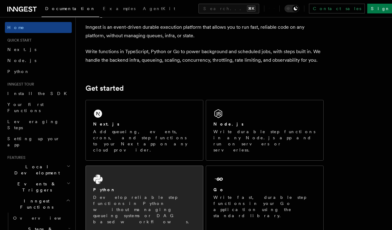
scroll to position [28, 0]
click at [145, 201] on div "Python Develop reliable step functions in Python without managing queueing syst…" at bounding box center [144, 199] width 117 height 66
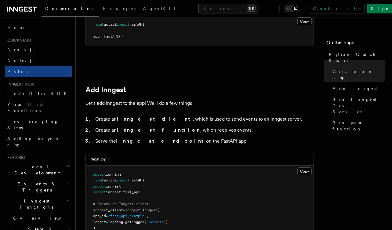
scroll to position [316, 0]
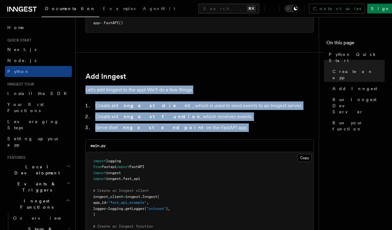
drag, startPoint x: 200, startPoint y: 134, endPoint x: 188, endPoint y: 72, distance: 63.4
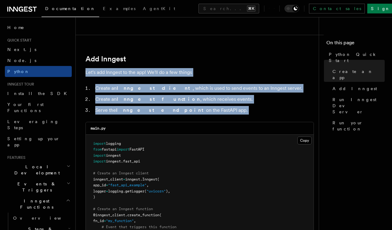
click at [188, 113] on li "Serve the Inngest endpoint on the FastAPI app." at bounding box center [204, 110] width 221 height 9
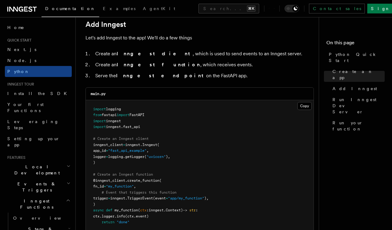
scroll to position [367, 0]
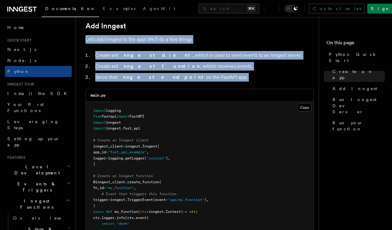
drag, startPoint x: 222, startPoint y: 82, endPoint x: 207, endPoint y: 28, distance: 56.2
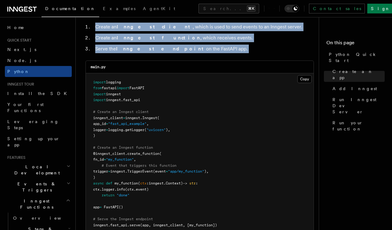
scroll to position [396, 0]
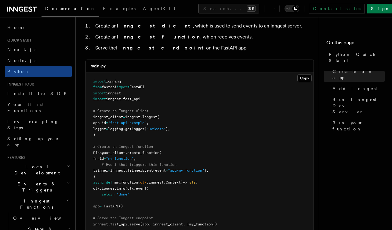
click at [210, 107] on pre "import logging from fastapi import FastAPI import inngest import inngest . fast…" at bounding box center [200, 152] width 228 height 161
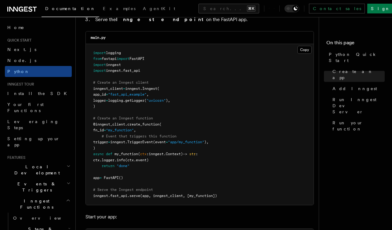
scroll to position [425, 0]
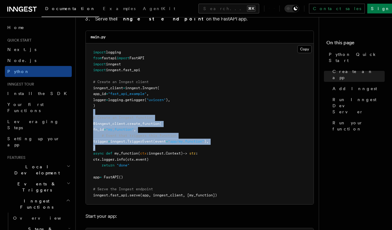
drag, startPoint x: 202, startPoint y: 142, endPoint x: 191, endPoint y: 109, distance: 34.7
click at [191, 109] on pre "import logging from fastapi import FastAPI import inngest import inngest . fast…" at bounding box center [200, 123] width 228 height 161
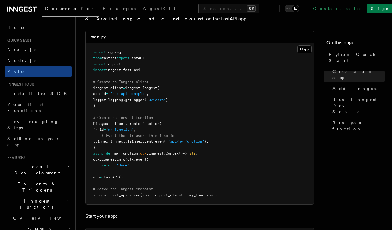
click at [190, 151] on span at bounding box center [188, 153] width 2 height 4
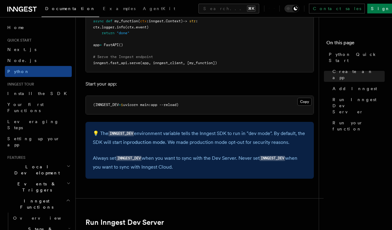
scroll to position [576, 0]
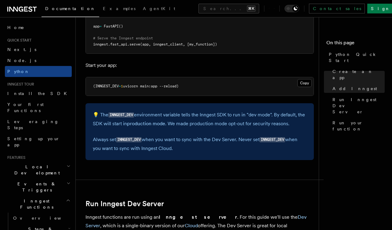
drag, startPoint x: 193, startPoint y: 143, endPoint x: 165, endPoint y: 102, distance: 49.9
click at [165, 103] on div "💡 The INNGEST_DEV environment variable tells the Inngest SDK to run in "dev mod…" at bounding box center [200, 131] width 229 height 57
click at [171, 112] on p "💡 The INNGEST_DEV environment variable tells the Inngest SDK to run in "dev mod…" at bounding box center [200, 119] width 214 height 17
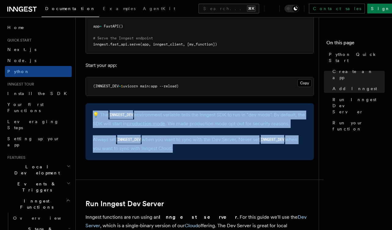
drag, startPoint x: 167, startPoint y: 102, endPoint x: 203, endPoint y: 157, distance: 65.0
click at [203, 157] on article "Quick start Python Quick Start This guide will teach you how to add Inngest to …" at bounding box center [200, 197] width 229 height 1492
click at [200, 149] on div "💡 The INNGEST_DEV environment variable tells the Inngest SDK to run in "dev mod…" at bounding box center [200, 131] width 229 height 57
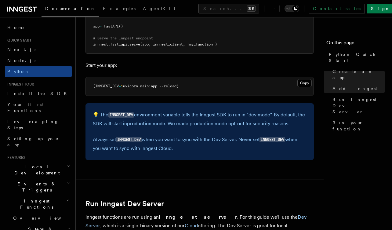
drag, startPoint x: 208, startPoint y: 149, endPoint x: 198, endPoint y: 102, distance: 47.5
click at [198, 103] on div "💡 The INNGEST_DEV environment variable tells the Inngest SDK to run in "dev mod…" at bounding box center [200, 131] width 229 height 57
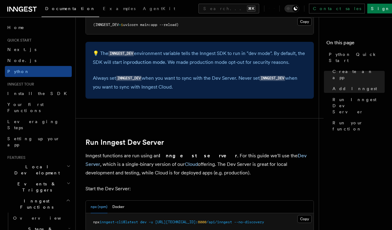
scroll to position [661, 0]
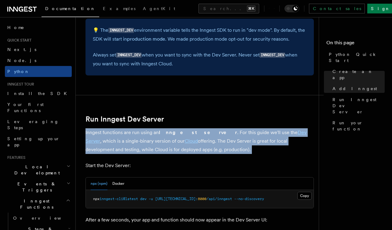
drag, startPoint x: 202, startPoint y: 150, endPoint x: 187, endPoint y: 122, distance: 31.5
click at [187, 122] on article "Quick start Python Quick Start This guide will teach you how to add Inngest to …" at bounding box center [200, 112] width 229 height 1492
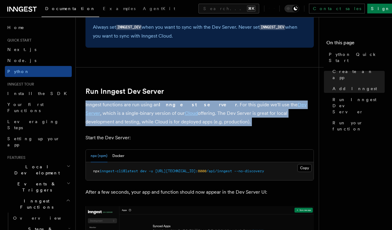
scroll to position [689, 0]
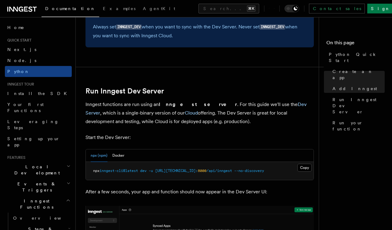
click at [202, 121] on p "Inngest functions are run using an Inngest server . For this guide we'll use th…" at bounding box center [200, 113] width 229 height 26
drag, startPoint x: 202, startPoint y: 121, endPoint x: 182, endPoint y: 91, distance: 35.8
click at [182, 91] on article "Quick start Python Quick Start This guide will teach you how to add Inngest to …" at bounding box center [200, 84] width 229 height 1492
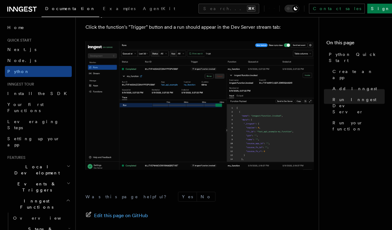
scroll to position [1228, 0]
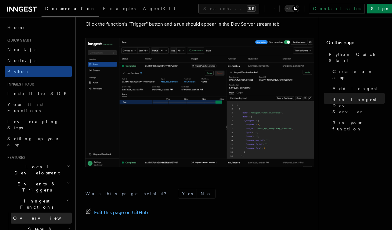
click at [39, 213] on link "Overview" at bounding box center [41, 218] width 61 height 11
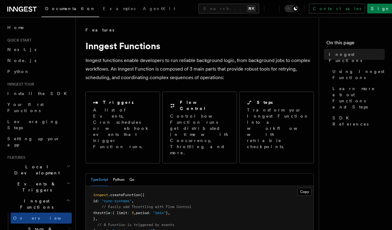
click at [67, 181] on icon "button" at bounding box center [69, 183] width 4 height 5
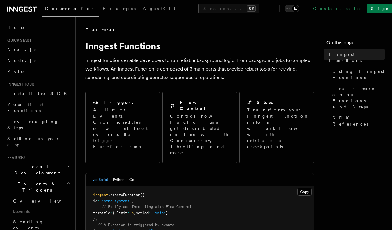
click at [65, 179] on h2 "Events & Triggers" at bounding box center [38, 187] width 67 height 17
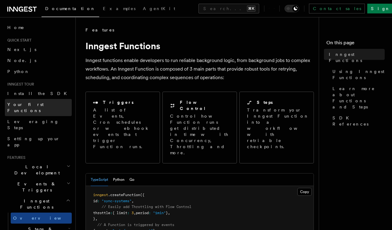
click at [47, 104] on link "Your first Functions" at bounding box center [38, 107] width 67 height 17
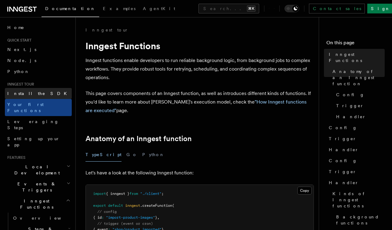
click at [36, 95] on link "Install the SDK" at bounding box center [38, 93] width 67 height 11
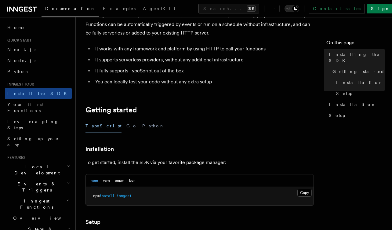
scroll to position [44, 0]
click at [142, 124] on button "Python" at bounding box center [153, 127] width 22 height 14
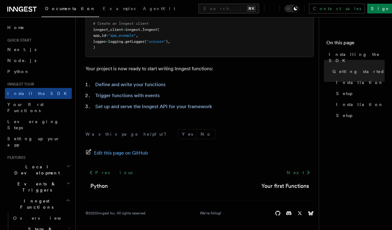
scroll to position [220, 0]
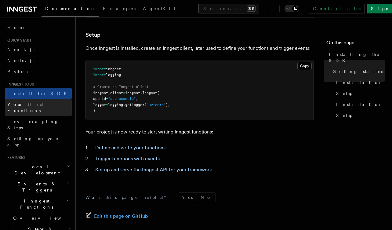
click at [42, 106] on span "Your first Functions" at bounding box center [25, 107] width 36 height 11
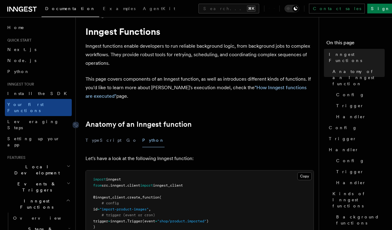
scroll to position [14, 0]
drag, startPoint x: 136, startPoint y: 100, endPoint x: 110, endPoint y: 41, distance: 64.7
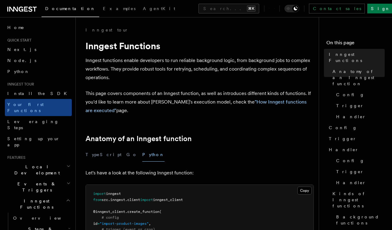
scroll to position [0, 0]
click at [154, 112] on p "This page covers components of an Inngest function, as well as introduces diffe…" at bounding box center [200, 102] width 229 height 26
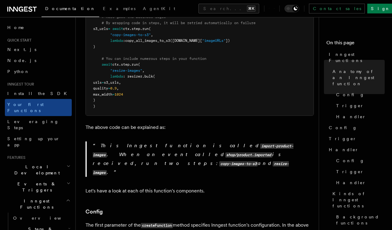
scroll to position [238, 0]
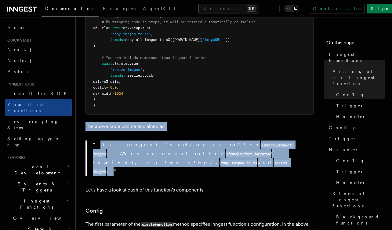
drag, startPoint x: 165, startPoint y: 160, endPoint x: 151, endPoint y: 115, distance: 47.1
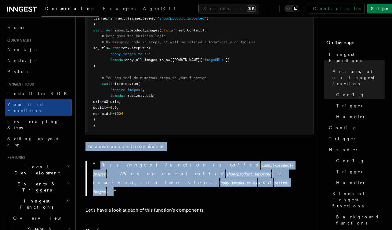
scroll to position [216, 0]
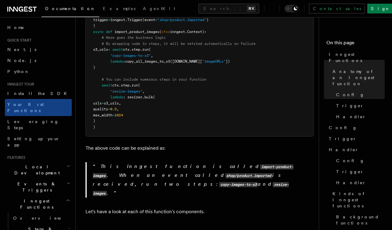
click at [156, 113] on pre "import inngest from src . inngest . client import inngest_client @inngest_clien…" at bounding box center [200, 52] width 228 height 167
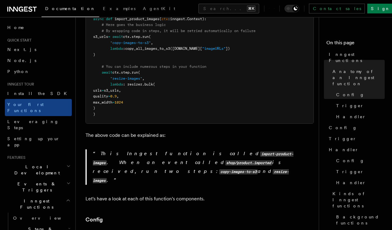
scroll to position [231, 0]
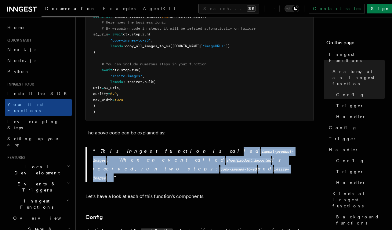
drag, startPoint x: 162, startPoint y: 161, endPoint x: 153, endPoint y: 144, distance: 18.7
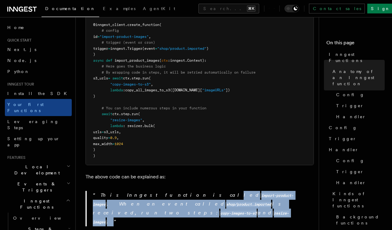
scroll to position [311, 0]
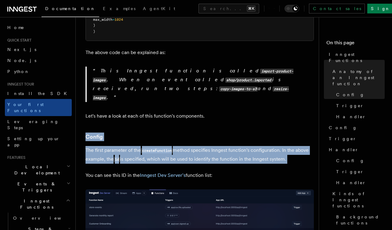
drag, startPoint x: 153, startPoint y: 143, endPoint x: 149, endPoint y: 110, distance: 32.8
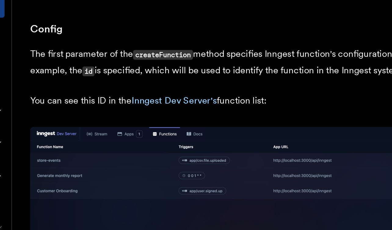
scroll to position [382, 0]
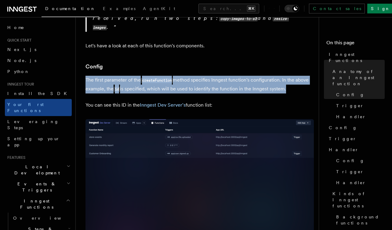
drag, startPoint x: 190, startPoint y: 89, endPoint x: 161, endPoint y: 52, distance: 47.0
click at [176, 76] on p "The first parameter of the createFunction method specifies Inngest function's c…" at bounding box center [200, 85] width 229 height 18
drag, startPoint x: 173, startPoint y: 35, endPoint x: 196, endPoint y: 90, distance: 58.9
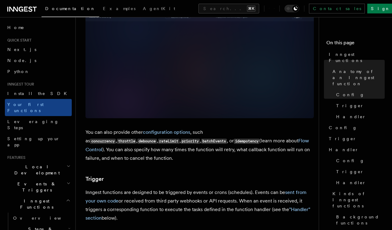
scroll to position [569, 0]
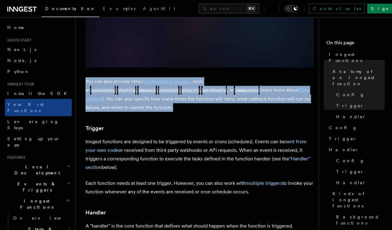
drag, startPoint x: 196, startPoint y: 89, endPoint x: 178, endPoint y: 55, distance: 39.0
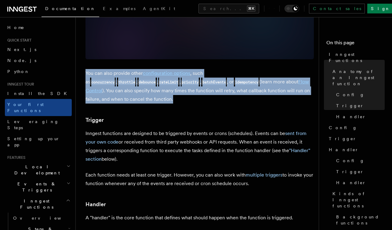
scroll to position [577, 0]
drag, startPoint x: 193, startPoint y: 138, endPoint x: 179, endPoint y: 106, distance: 35.0
click at [179, 106] on article "Inngest tour Inngest Functions Inngest functions enable developers to run relia…" at bounding box center [200, 228] width 229 height 1557
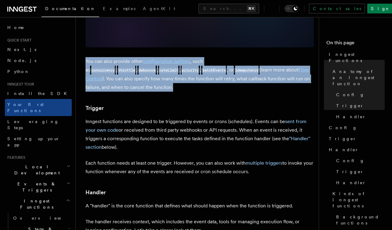
scroll to position [593, 0]
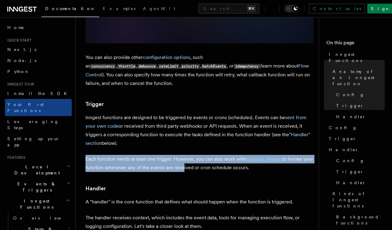
drag, startPoint x: 192, startPoint y: 148, endPoint x: 179, endPoint y: 128, distance: 23.9
click at [179, 128] on article "Inngest tour Inngest Functions Inngest functions enable developers to run relia…" at bounding box center [200, 212] width 229 height 1557
drag, startPoint x: 262, startPoint y: 145, endPoint x: 225, endPoint y: 89, distance: 67.4
click at [225, 89] on article "Inngest tour Inngest Functions Inngest functions enable developers to run relia…" at bounding box center [200, 212] width 229 height 1557
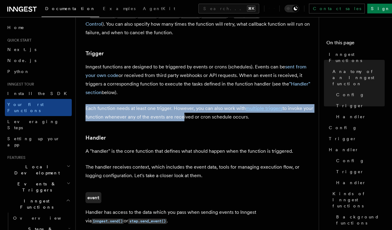
scroll to position [646, 0]
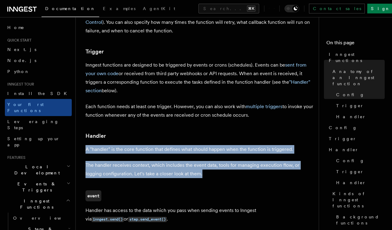
drag, startPoint x: 223, startPoint y: 150, endPoint x: 213, endPoint y: 111, distance: 40.3
click at [213, 111] on article "Inngest tour Inngest Functions Inngest functions enable developers to run relia…" at bounding box center [200, 159] width 229 height 1557
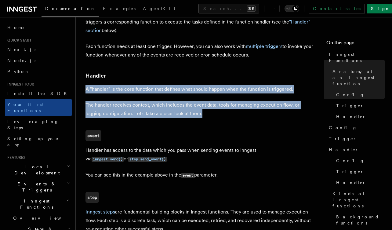
scroll to position [712, 0]
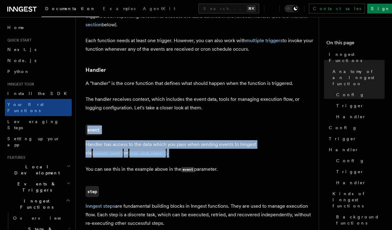
drag, startPoint x: 217, startPoint y: 138, endPoint x: 204, endPoint y: 102, distance: 38.6
click at [204, 102] on article "Inngest tour Inngest Functions Inngest functions enable developers to run relia…" at bounding box center [200, 93] width 229 height 1557
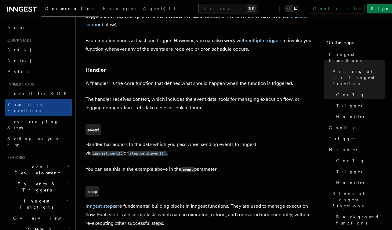
click at [204, 124] on h3 "event" at bounding box center [200, 129] width 229 height 11
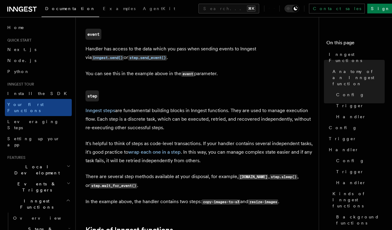
scroll to position [809, 0]
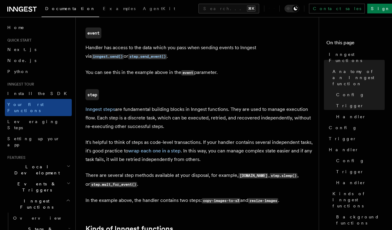
drag, startPoint x: 204, startPoint y: 108, endPoint x: 197, endPoint y: 83, distance: 26.4
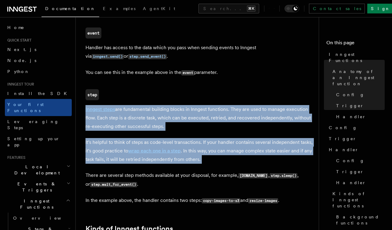
drag, startPoint x: 201, startPoint y: 144, endPoint x: 182, endPoint y: 82, distance: 64.9
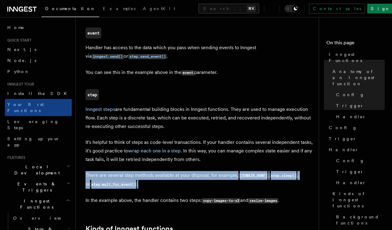
drag, startPoint x: 197, startPoint y: 162, endPoint x: 188, endPoint y: 146, distance: 18.5
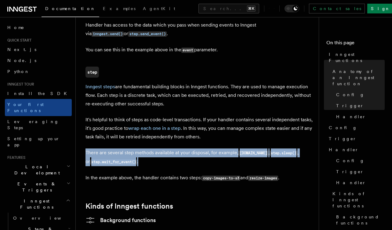
scroll to position [832, 0]
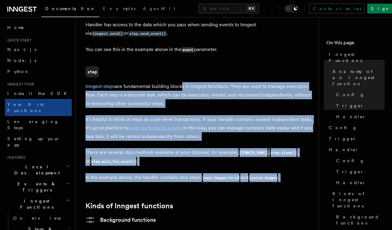
drag, startPoint x: 194, startPoint y: 169, endPoint x: 180, endPoint y: 66, distance: 104.3
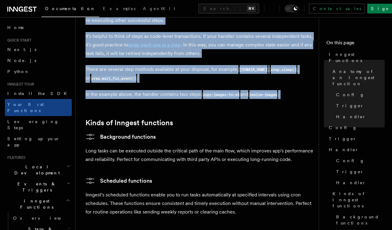
scroll to position [925, 0]
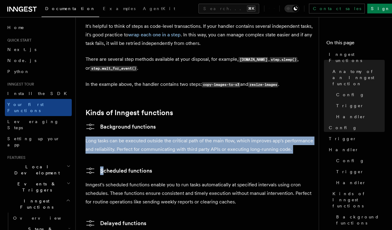
drag, startPoint x: 205, startPoint y: 133, endPoint x: 191, endPoint y: 115, distance: 22.9
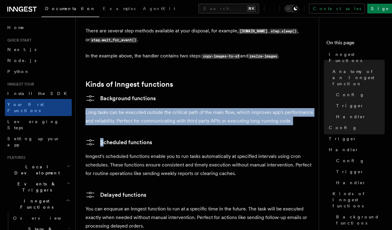
scroll to position [953, 0]
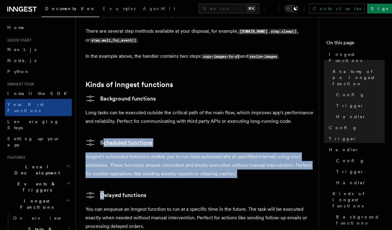
drag, startPoint x: 206, startPoint y: 157, endPoint x: 186, endPoint y: 116, distance: 45.8
drag, startPoint x: 179, startPoint y: 111, endPoint x: 265, endPoint y: 150, distance: 95.3
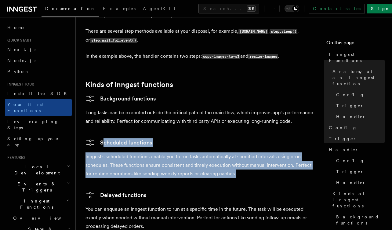
click at [265, 153] on p "Inngest's scheduled functions enable you to run tasks automatically at specifie…" at bounding box center [200, 166] width 229 height 26
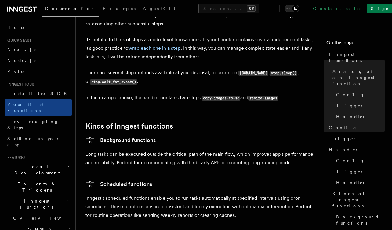
scroll to position [906, 0]
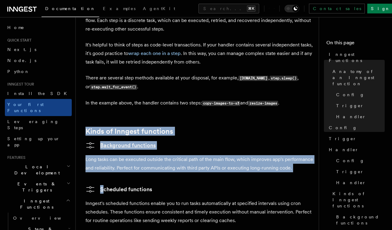
drag, startPoint x: 263, startPoint y: 155, endPoint x: 240, endPoint y: 101, distance: 57.8
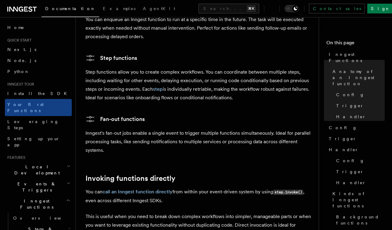
scroll to position [1144, 0]
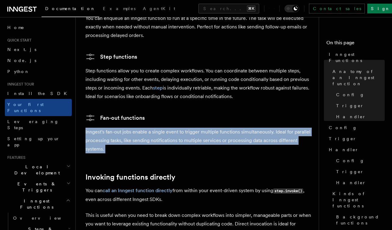
drag, startPoint x: 246, startPoint y: 139, endPoint x: 234, endPoint y: 103, distance: 38.1
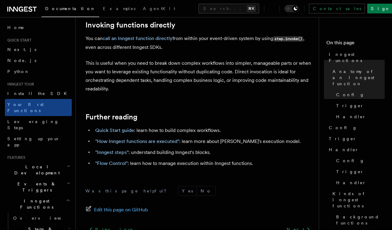
scroll to position [1296, 0]
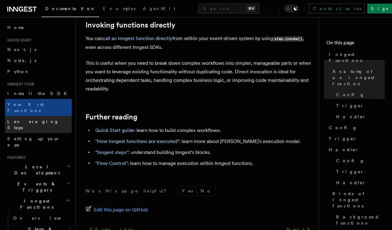
click at [43, 119] on link "Leveraging Steps" at bounding box center [38, 124] width 67 height 17
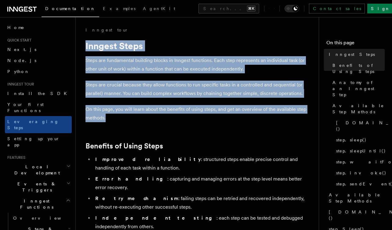
drag, startPoint x: 134, startPoint y: 122, endPoint x: 86, endPoint y: 43, distance: 92.2
click at [102, 72] on p "Steps are fundamental building blocks in Inngest functions. Each step represent…" at bounding box center [200, 64] width 229 height 17
drag, startPoint x: 130, startPoint y: 125, endPoint x: 117, endPoint y: 53, distance: 73.3
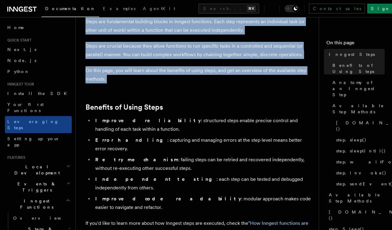
scroll to position [76, 0]
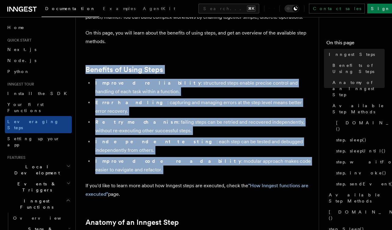
drag, startPoint x: 158, startPoint y: 149, endPoint x: 112, endPoint y: 62, distance: 98.5
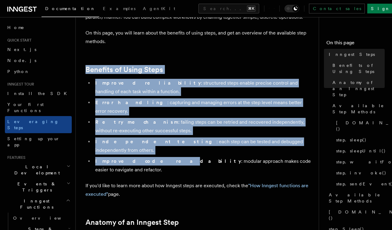
drag, startPoint x: 121, startPoint y: 60, endPoint x: 138, endPoint y: 146, distance: 87.8
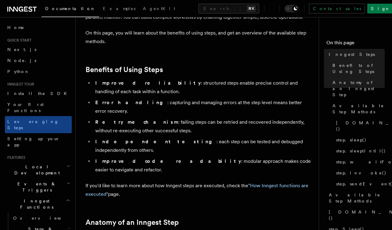
click at [143, 182] on p "If you'd like to learn more about how Inngest steps are executed, check the "Ho…" at bounding box center [200, 190] width 229 height 17
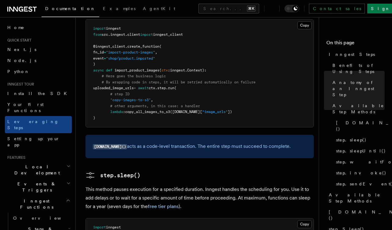
scroll to position [625, 0]
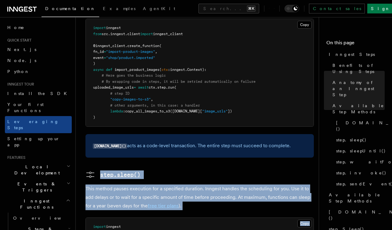
drag, startPoint x: 178, startPoint y: 185, endPoint x: 154, endPoint y: 137, distance: 53.6
drag, startPoint x: 150, startPoint y: 137, endPoint x: 181, endPoint y: 183, distance: 55.4
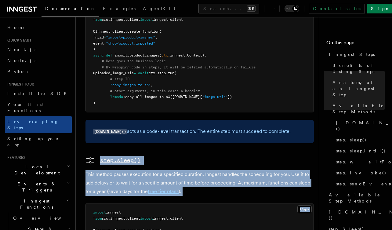
scroll to position [641, 0]
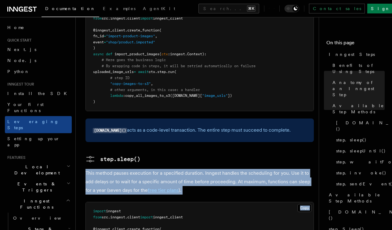
drag, startPoint x: 189, startPoint y: 165, endPoint x: 179, endPoint y: 137, distance: 29.9
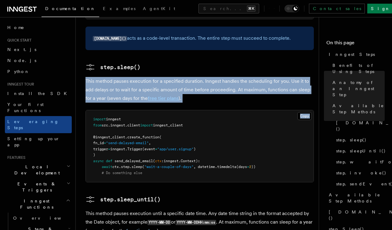
scroll to position [732, 0]
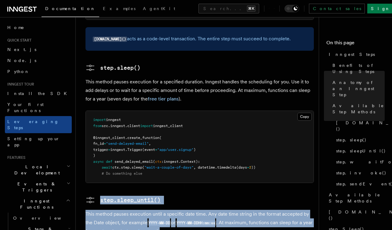
drag, startPoint x: 186, startPoint y: 200, endPoint x: 169, endPoint y: 159, distance: 44.9
click at [169, 159] on article "Inngest tour Inngest Steps Steps are fundamental building blocks in Inngest fun…" at bounding box center [200, 161] width 229 height 1732
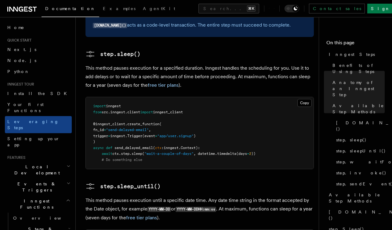
scroll to position [749, 0]
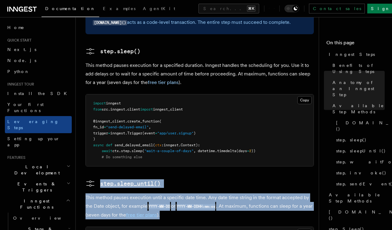
drag, startPoint x: 165, startPoint y: 144, endPoint x: 190, endPoint y: 186, distance: 49.1
click at [190, 186] on article "Inngest tour Inngest Steps Steps are fundamental building blocks in Inngest fun…" at bounding box center [200, 144] width 229 height 1732
click at [190, 193] on p "This method pauses execution until a specific date time. Any date time string i…" at bounding box center [200, 206] width 229 height 26
drag, startPoint x: 190, startPoint y: 186, endPoint x: 153, endPoint y: 144, distance: 55.0
click at [153, 144] on article "Inngest tour Inngest Steps Steps are fundamental building blocks in Inngest fun…" at bounding box center [200, 144] width 229 height 1732
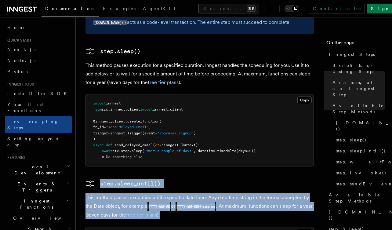
scroll to position [775, 0]
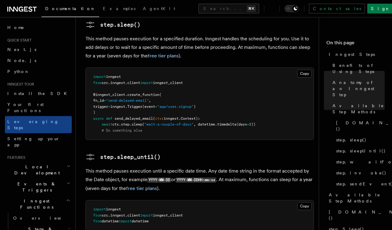
click at [196, 167] on p "This method pauses execution until a specific date time. Any date time string i…" at bounding box center [200, 180] width 229 height 26
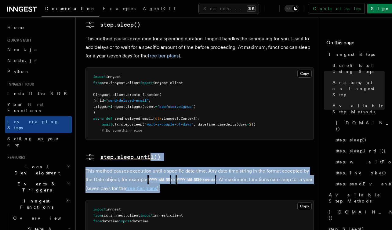
drag, startPoint x: 196, startPoint y: 161, endPoint x: 155, endPoint y: 121, distance: 57.3
click at [155, 123] on article "Inngest tour Inngest Steps Steps are fundamental building blocks in Inngest fun…" at bounding box center [200, 117] width 229 height 1732
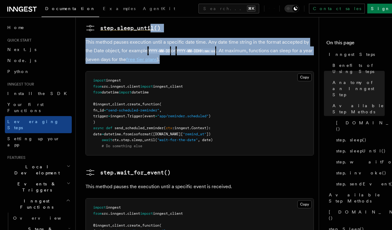
scroll to position [930, 0]
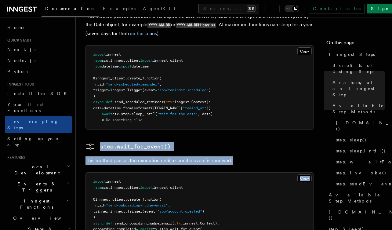
drag, startPoint x: 153, startPoint y: 108, endPoint x: 224, endPoint y: 132, distance: 74.6
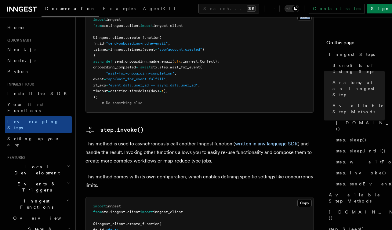
scroll to position [1100, 0]
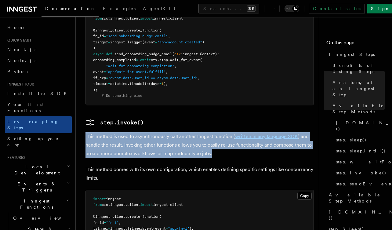
drag, startPoint x: 223, startPoint y: 122, endPoint x: 211, endPoint y: 93, distance: 31.8
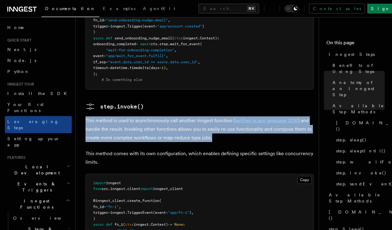
scroll to position [1116, 0]
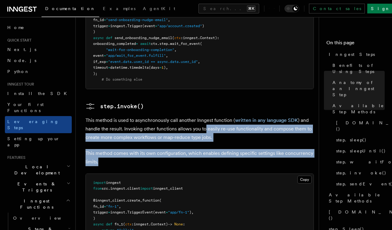
drag, startPoint x: 212, startPoint y: 127, endPoint x: 205, endPoint y: 95, distance: 33.1
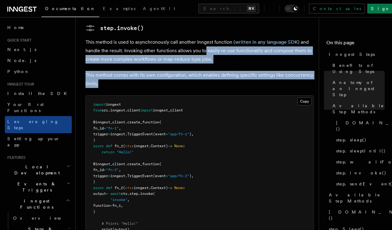
scroll to position [1294, 0]
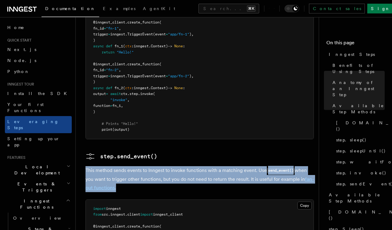
drag, startPoint x: 205, startPoint y: 149, endPoint x: 200, endPoint y: 126, distance: 23.5
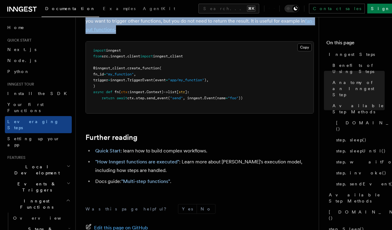
scroll to position [1477, 0]
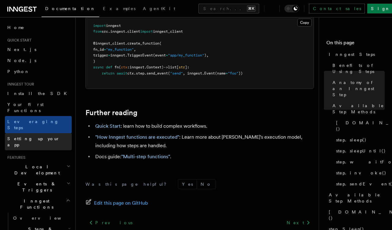
click at [53, 133] on link "Setting up your app" at bounding box center [38, 141] width 67 height 17
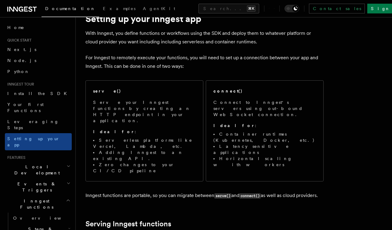
scroll to position [27, 0]
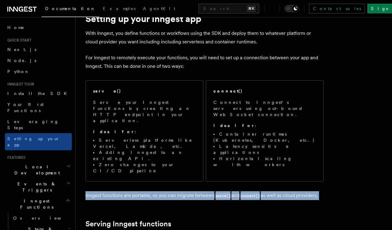
drag, startPoint x: 162, startPoint y: 180, endPoint x: 161, endPoint y: 158, distance: 21.4
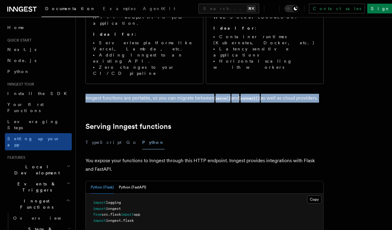
scroll to position [126, 0]
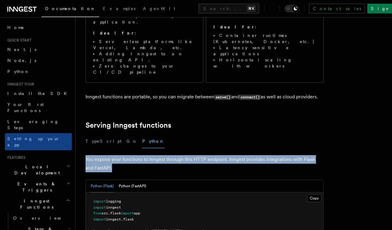
drag, startPoint x: 176, startPoint y: 147, endPoint x: 166, endPoint y: 130, distance: 19.9
click at [144, 180] on button "Python (FastAPI)" at bounding box center [133, 186] width 28 height 13
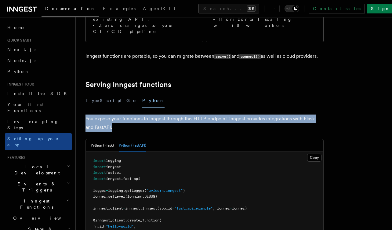
scroll to position [199, 0]
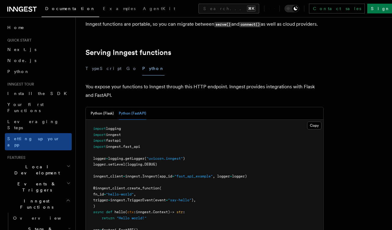
click at [154, 186] on span "create_function" at bounding box center [143, 188] width 32 height 4
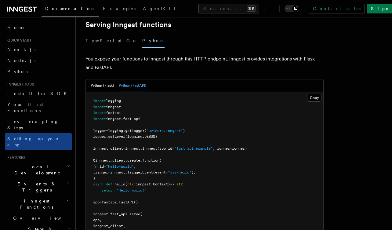
scroll to position [227, 0]
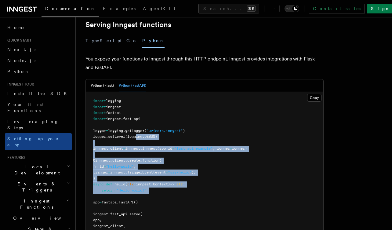
drag, startPoint x: 155, startPoint y: 170, endPoint x: 137, endPoint y: 114, distance: 58.8
click at [137, 114] on pre "import logging import inngest import fastapi import inngest . fast_api logger =…" at bounding box center [205, 169] width 238 height 155
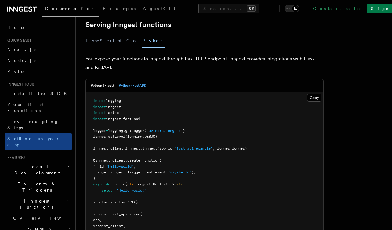
click at [150, 157] on pre "import logging import inngest import fastapi import inngest . fast_api logger =…" at bounding box center [205, 169] width 238 height 155
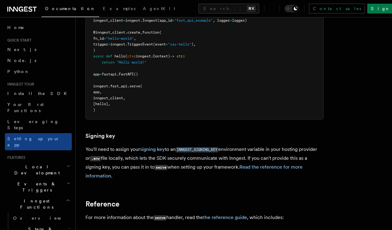
scroll to position [357, 0]
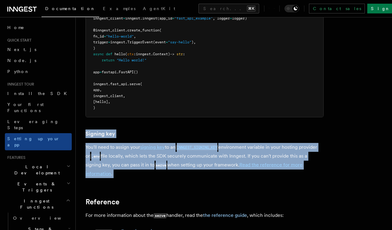
drag, startPoint x: 154, startPoint y: 159, endPoint x: 140, endPoint y: 102, distance: 57.9
click at [140, 102] on article "Inngest tour Setting up your Inngest app With Inngest, you define functions or …" at bounding box center [205, 17] width 238 height 695
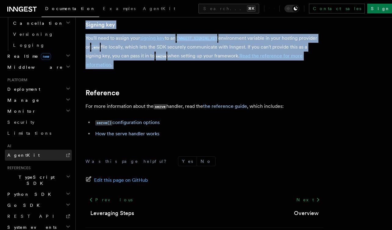
scroll to position [258, 0]
click at [50, 189] on h2 "Python SDK" at bounding box center [38, 194] width 67 height 11
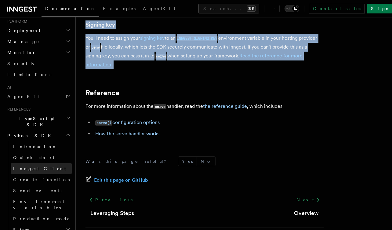
scroll to position [317, 0]
click at [66, 132] on icon "button" at bounding box center [68, 134] width 5 height 5
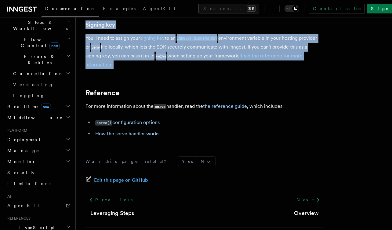
scroll to position [199, 0]
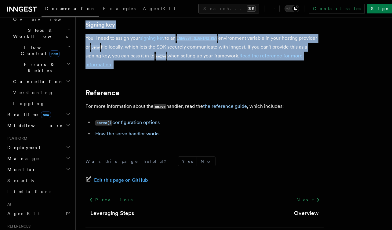
click at [63, 142] on h2 "Deployment" at bounding box center [38, 147] width 67 height 11
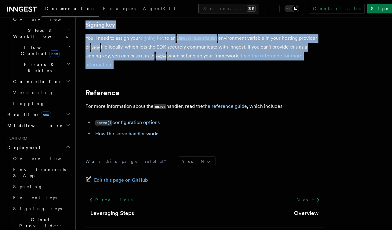
click at [63, 142] on h2 "Deployment" at bounding box center [38, 147] width 67 height 11
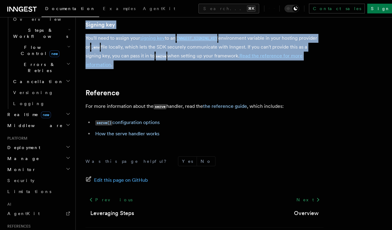
click at [63, 153] on h2 "Manage" at bounding box center [38, 158] width 67 height 11
click at [62, 164] on h2 "Monitor" at bounding box center [38, 169] width 67 height 11
click at [65, 175] on link "Security" at bounding box center [38, 180] width 67 height 11
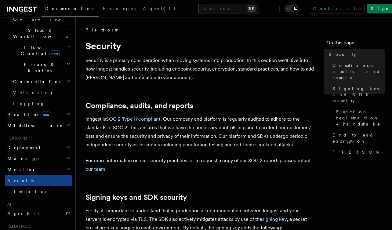
click at [49, 142] on h2 "Deployment" at bounding box center [38, 147] width 67 height 11
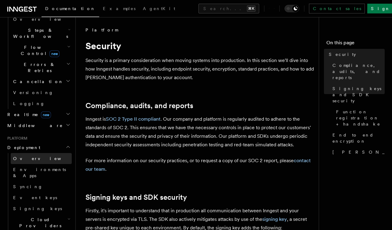
click at [46, 153] on link "Overview" at bounding box center [41, 158] width 61 height 11
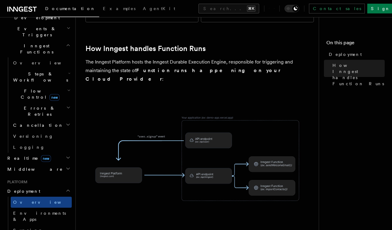
scroll to position [142, 0]
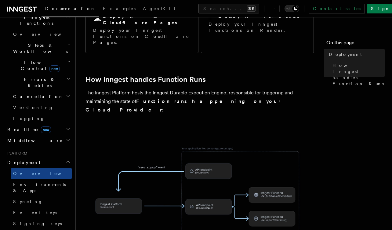
scroll to position [184, 0]
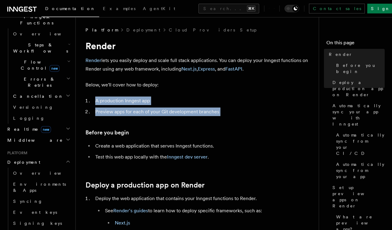
drag, startPoint x: 112, startPoint y: 119, endPoint x: 99, endPoint y: 92, distance: 29.8
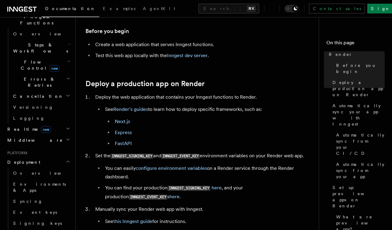
scroll to position [103, 0]
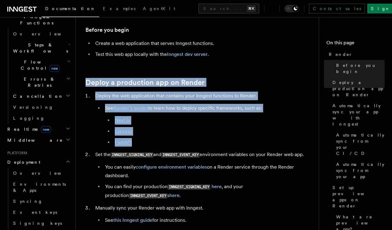
drag, startPoint x: 143, startPoint y: 146, endPoint x: 87, endPoint y: 78, distance: 89.0
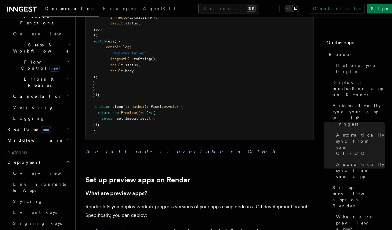
scroll to position [937, 0]
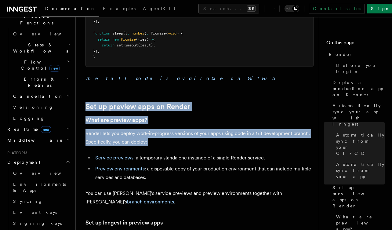
drag, startPoint x: 128, startPoint y: 127, endPoint x: 117, endPoint y: 81, distance: 47.8
click at [119, 102] on link "Set up preview apps on Render" at bounding box center [138, 106] width 105 height 9
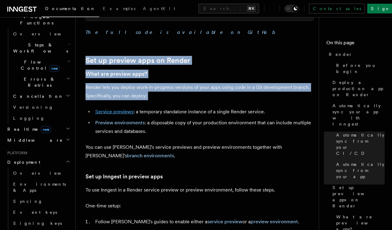
scroll to position [979, 0]
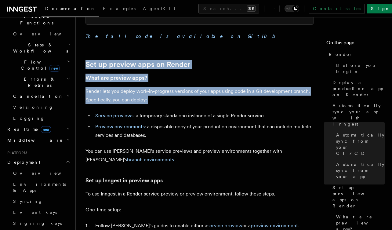
drag, startPoint x: 154, startPoint y: 85, endPoint x: 128, endPoint y: 36, distance: 55.9
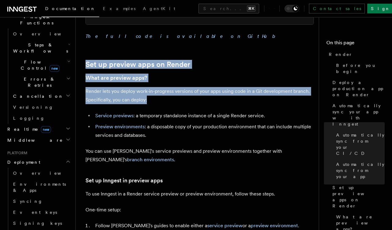
drag, startPoint x: 149, startPoint y: 79, endPoint x: 125, endPoint y: 39, distance: 47.3
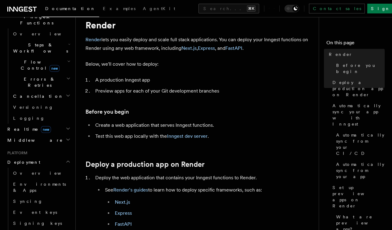
click at [161, 114] on h3 "Before you begin" at bounding box center [200, 112] width 229 height 9
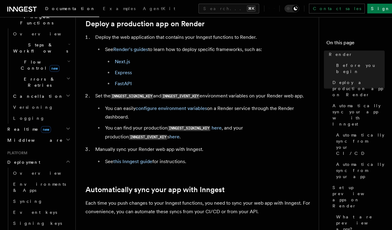
scroll to position [172, 0]
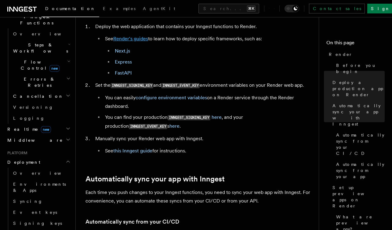
click at [131, 41] on link "Render's guides" at bounding box center [130, 39] width 35 height 6
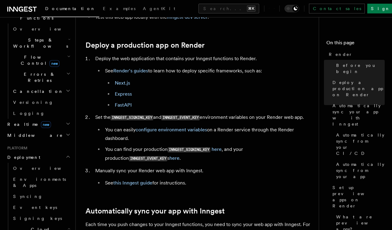
scroll to position [181, 0]
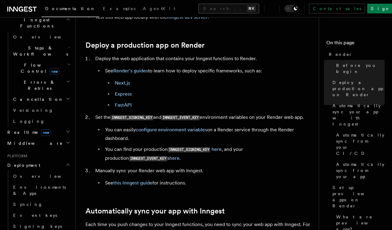
click at [199, 8] on button "Search... ⌘K" at bounding box center [229, 9] width 61 height 10
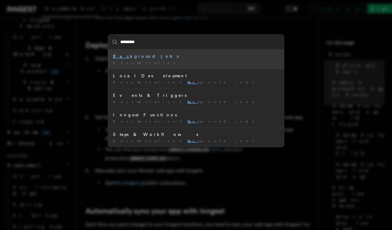
type input "**********"
click at [132, 57] on mark "Background" at bounding box center [134, 56] width 43 height 5
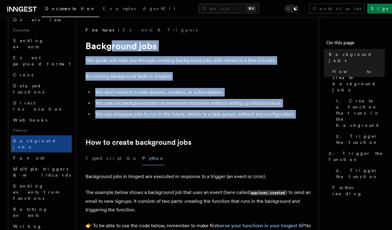
drag, startPoint x: 132, startPoint y: 124, endPoint x: 110, endPoint y: 42, distance: 84.7
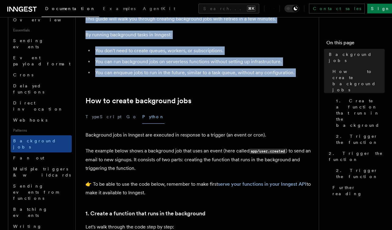
scroll to position [45, 0]
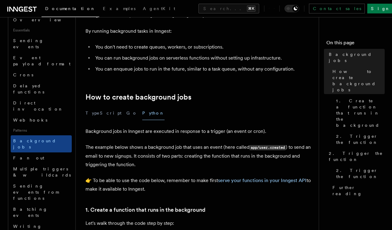
click at [122, 128] on p "Background jobs in Inngest are executed in response to a trigger (an event or c…" at bounding box center [200, 131] width 229 height 9
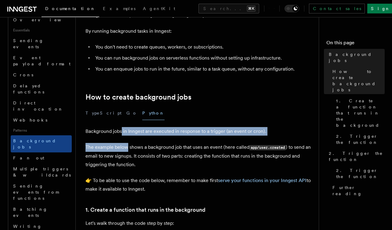
drag, startPoint x: 122, startPoint y: 128, endPoint x: 127, endPoint y: 147, distance: 20.0
click at [127, 149] on p "The example below shows a background job that uses an event (here called app/us…" at bounding box center [200, 156] width 229 height 26
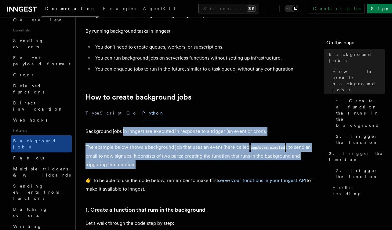
drag, startPoint x: 137, startPoint y: 165, endPoint x: 123, endPoint y: 130, distance: 38.4
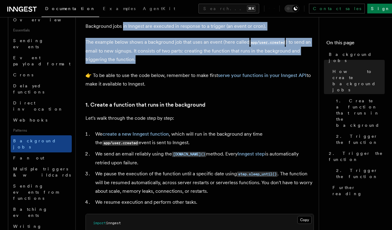
scroll to position [151, 0]
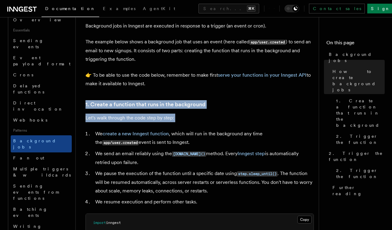
drag, startPoint x: 123, startPoint y: 123, endPoint x: 119, endPoint y: 99, distance: 24.3
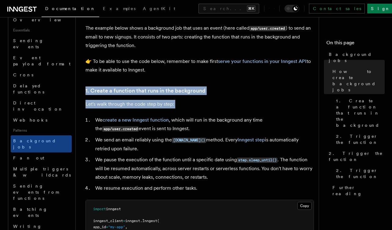
scroll to position [170, 0]
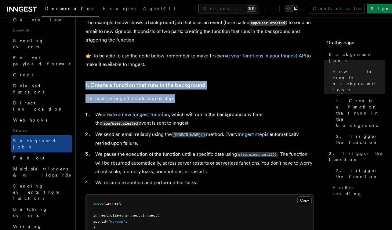
drag, startPoint x: 166, startPoint y: 125, endPoint x: 144, endPoint y: 75, distance: 54.9
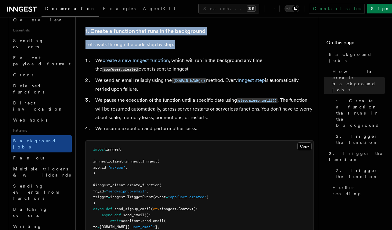
scroll to position [221, 0]
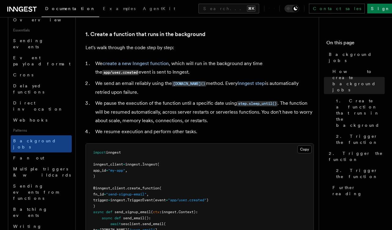
click at [166, 94] on li "We send an email reliably using the [DOMAIN_NAME]() method. Every Inngest step …" at bounding box center [204, 87] width 221 height 17
drag, startPoint x: 165, startPoint y: 94, endPoint x: 139, endPoint y: 58, distance: 44.3
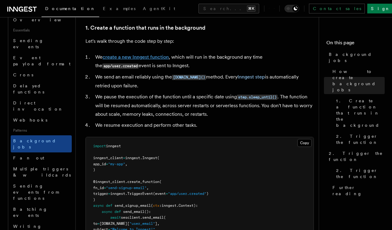
scroll to position [227, 0]
click at [153, 85] on li "We send an email reliably using the [DOMAIN_NAME]() method. Every Inngest step …" at bounding box center [204, 81] width 221 height 17
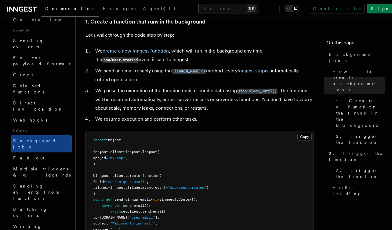
scroll to position [234, 0]
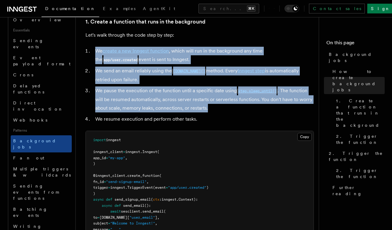
drag, startPoint x: 230, startPoint y: 112, endPoint x: 192, endPoint y: 42, distance: 79.9
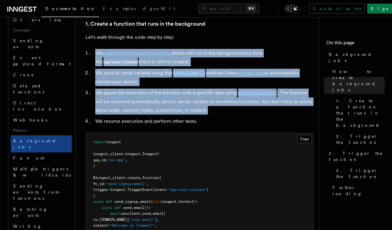
scroll to position [230, 0]
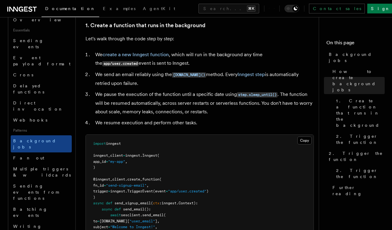
click at [208, 120] on li "We resume execution and perform other tasks." at bounding box center [204, 123] width 221 height 9
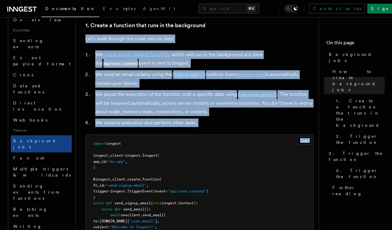
drag, startPoint x: 208, startPoint y: 127, endPoint x: 177, endPoint y: 32, distance: 100.0
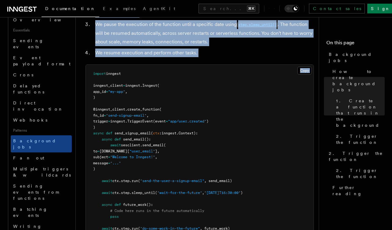
scroll to position [291, 0]
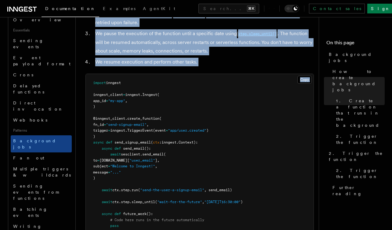
click at [197, 51] on li "We pause the execution of the function until a specific date using step.sleep_u…" at bounding box center [204, 42] width 221 height 26
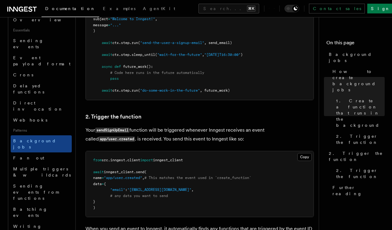
scroll to position [440, 0]
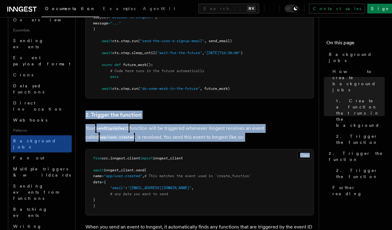
drag, startPoint x: 220, startPoint y: 139, endPoint x: 201, endPoint y: 104, distance: 39.5
click at [201, 104] on article "Features Events & Triggers Background jobs This guide will walk you through cre…" at bounding box center [200, 62] width 229 height 951
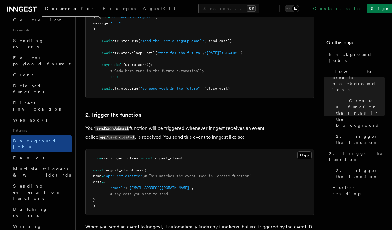
click at [202, 112] on h3 "2. Trigger the function" at bounding box center [200, 115] width 229 height 9
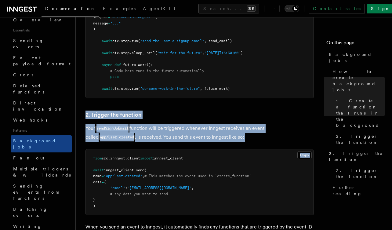
drag, startPoint x: 189, startPoint y: 105, endPoint x: 208, endPoint y: 140, distance: 39.5
click at [208, 140] on article "Features Events & Triggers Background jobs This guide will walk you through cre…" at bounding box center [200, 62] width 229 height 951
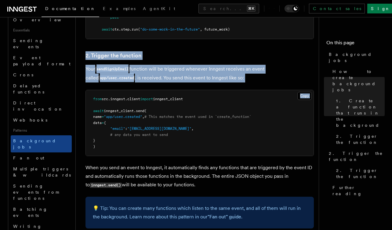
scroll to position [501, 0]
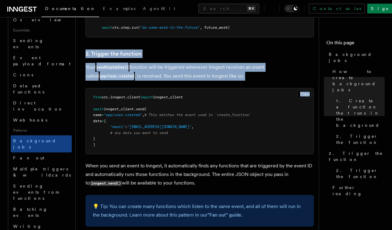
drag, startPoint x: 211, startPoint y: 177, endPoint x: 198, endPoint y: 154, distance: 26.4
click at [198, 154] on article "Features Events & Triggers Background jobs This guide will walk you through cre…" at bounding box center [200, 1] width 229 height 951
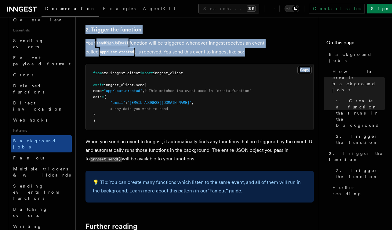
scroll to position [526, 0]
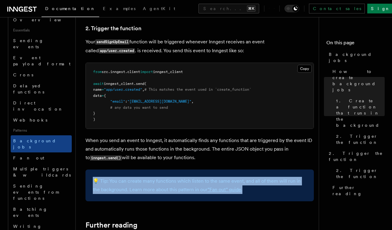
drag, startPoint x: 208, startPoint y: 189, endPoint x: 193, endPoint y: 161, distance: 31.9
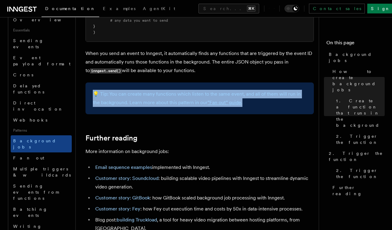
scroll to position [618, 0]
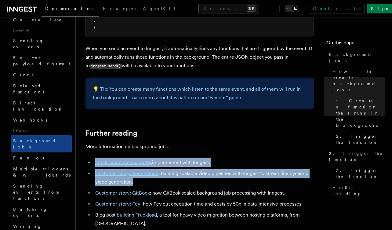
drag, startPoint x: 197, startPoint y: 175, endPoint x: 186, endPoint y: 146, distance: 31.3
click at [180, 177] on li "Customer story: Soundcloud : building scalable video pipelines with Inngest to …" at bounding box center [204, 177] width 221 height 17
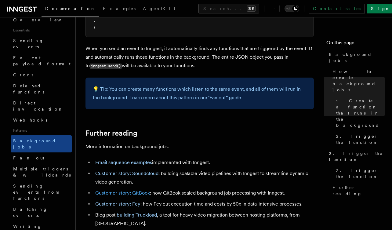
click at [145, 190] on link "Customer story: GitBook" at bounding box center [122, 193] width 55 height 6
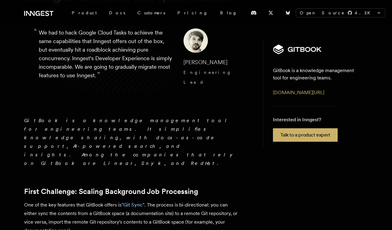
scroll to position [63, 0]
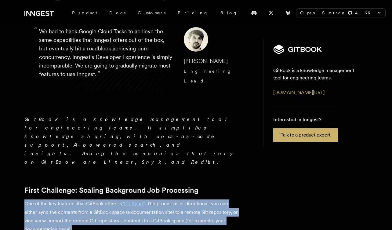
drag, startPoint x: 146, startPoint y: 197, endPoint x: 136, endPoint y: 163, distance: 35.0
click at [143, 200] on p "One of the key features that GitBook offers is "Git Sync" . The process is bi-d…" at bounding box center [131, 217] width 214 height 34
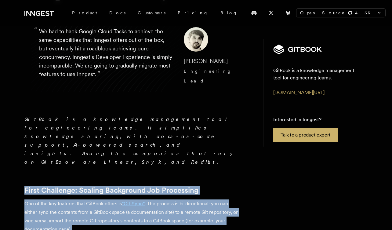
drag, startPoint x: 147, startPoint y: 199, endPoint x: 132, endPoint y: 147, distance: 53.5
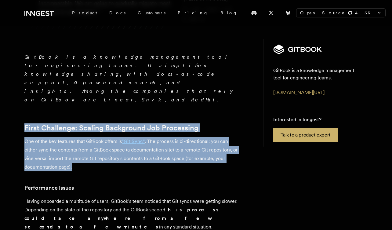
scroll to position [126, 0]
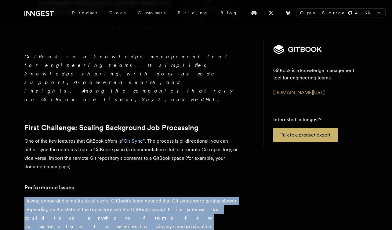
drag, startPoint x: 143, startPoint y: 191, endPoint x: 139, endPoint y: 158, distance: 32.6
click at [146, 197] on p "Having onboarded a multitude of users, GitBook's team noticed that Git syncs we…" at bounding box center [131, 214] width 214 height 34
drag, startPoint x: 146, startPoint y: 196, endPoint x: 130, endPoint y: 163, distance: 37.1
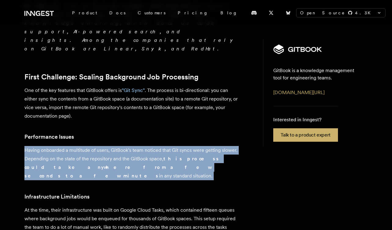
scroll to position [201, 0]
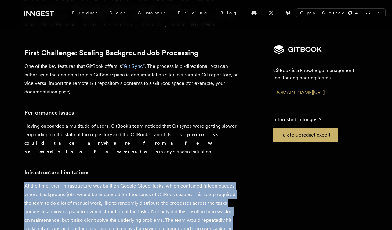
drag, startPoint x: 138, startPoint y: 201, endPoint x: 120, endPoint y: 138, distance: 65.7
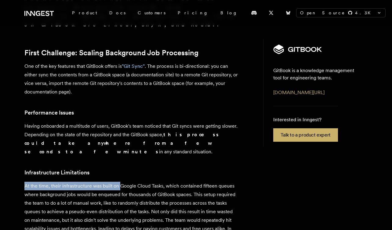
drag, startPoint x: 119, startPoint y: 140, endPoint x: 126, endPoint y: 162, distance: 22.8
click at [153, 198] on p "At the time, their infrastructure was built on Google Cloud Tasks, which contai…" at bounding box center [131, 212] width 214 height 60
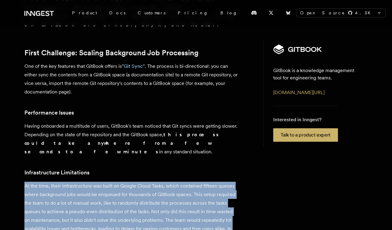
drag, startPoint x: 154, startPoint y: 202, endPoint x: 122, endPoint y: 139, distance: 70.0
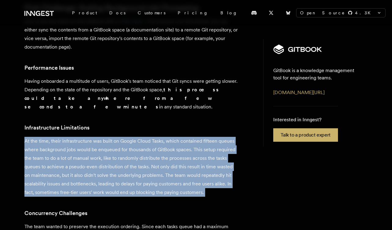
scroll to position [280, 0]
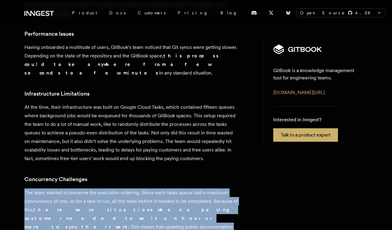
drag, startPoint x: 130, startPoint y: 184, endPoint x: 121, endPoint y: 144, distance: 40.9
drag, startPoint x: 94, startPoint y: 126, endPoint x: 107, endPoint y: 184, distance: 60.1
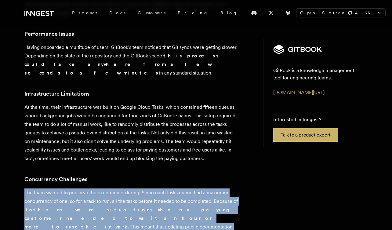
drag, startPoint x: 107, startPoint y: 189, endPoint x: 89, endPoint y: 145, distance: 47.6
click at [227, 189] on p "The team wanted to preserve the execution ordering. Since each tasks queue had …" at bounding box center [131, 214] width 214 height 51
drag, startPoint x: 227, startPoint y: 184, endPoint x: 216, endPoint y: 146, distance: 39.3
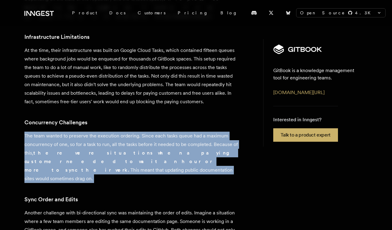
scroll to position [344, 0]
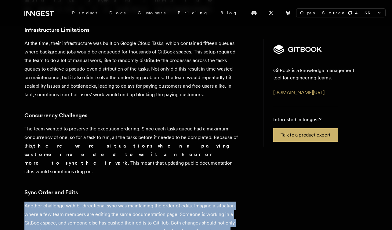
drag, startPoint x: 187, startPoint y: 223, endPoint x: 199, endPoint y: 138, distance: 85.7
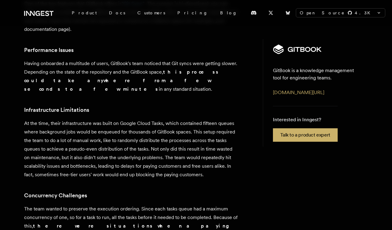
scroll to position [263, 0]
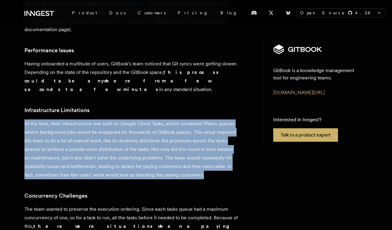
drag, startPoint x: 137, startPoint y: 136, endPoint x: 128, endPoint y: 76, distance: 60.6
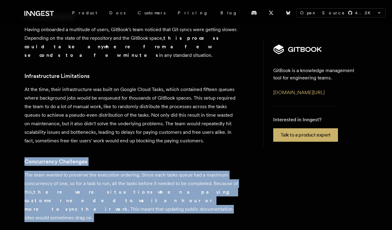
drag, startPoint x: 143, startPoint y: 167, endPoint x: 138, endPoint y: 112, distance: 54.9
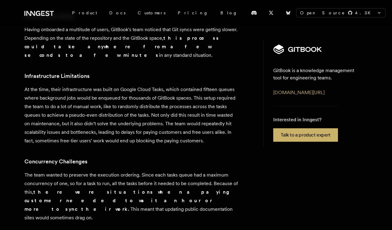
click at [138, 171] on p "The team wanted to preserve the execution ordering. Since each tasks queue had …" at bounding box center [131, 196] width 214 height 51
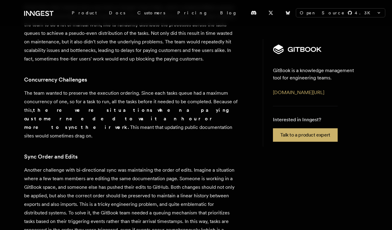
scroll to position [379, 0]
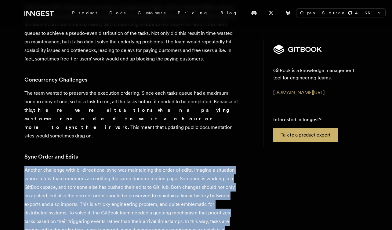
drag, startPoint x: 107, startPoint y: 184, endPoint x: 95, endPoint y: 106, distance: 78.6
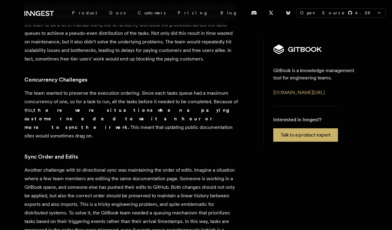
click at [152, 166] on p "Another challenge with bi-directional sync was maintaining the order of edits. …" at bounding box center [131, 204] width 214 height 77
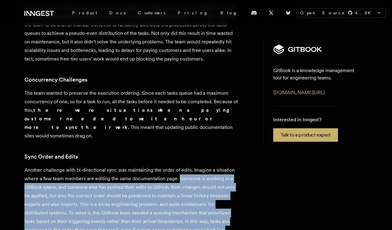
drag, startPoint x: 179, startPoint y: 120, endPoint x: 182, endPoint y: 186, distance: 65.8
click at [182, 183] on p "Another challenge with bi-directional sync was maintaining the order of edits. …" at bounding box center [131, 204] width 214 height 77
click at [182, 179] on p "Another challenge with bi-directional sync was maintaining the order of edits. …" at bounding box center [131, 204] width 214 height 77
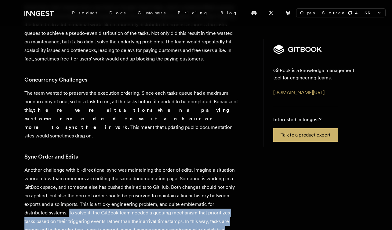
drag, startPoint x: 198, startPoint y: 182, endPoint x: 70, endPoint y: 151, distance: 132.5
click at [70, 166] on p "Another challenge with bi-directional sync was maintaining the order of edits. …" at bounding box center [131, 204] width 214 height 77
click at [79, 166] on p "Another challenge with bi-directional sync was maintaining the order of edits. …" at bounding box center [131, 204] width 214 height 77
drag, startPoint x: 72, startPoint y: 152, endPoint x: 174, endPoint y: 180, distance: 106.3
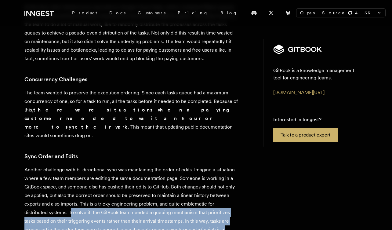
click at [174, 180] on p "Another challenge with bi-directional sync was maintaining the order of edits. …" at bounding box center [131, 204] width 214 height 77
drag, startPoint x: 174, startPoint y: 180, endPoint x: 70, endPoint y: 153, distance: 108.1
click at [70, 166] on p "Another challenge with bi-directional sync was maintaining the order of edits. …" at bounding box center [131, 204] width 214 height 77
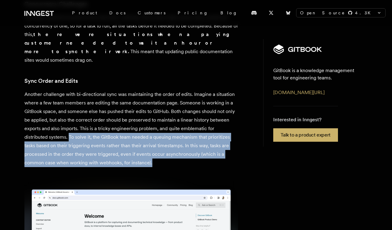
scroll to position [455, 0]
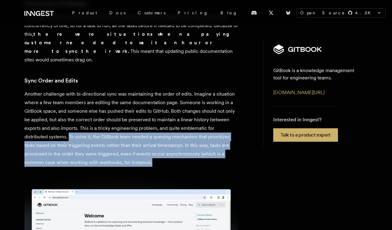
click at [173, 106] on p "Another challenge with bi-directional sync was maintaining the order of edits. …" at bounding box center [131, 128] width 214 height 77
drag, startPoint x: 199, startPoint y: 107, endPoint x: 69, endPoint y: 78, distance: 133.0
click at [69, 90] on p "Another challenge with bi-directional sync was maintaining the order of edits. …" at bounding box center [131, 128] width 214 height 77
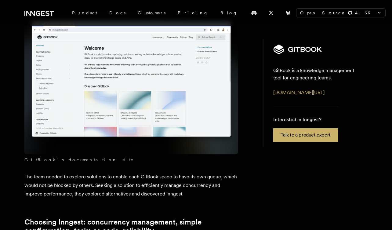
scroll to position [625, 0]
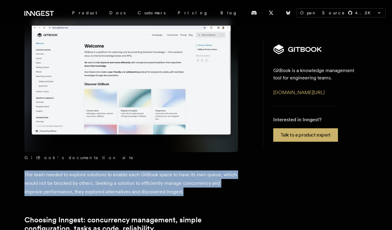
drag, startPoint x: 192, startPoint y: 131, endPoint x: 189, endPoint y: 107, distance: 23.4
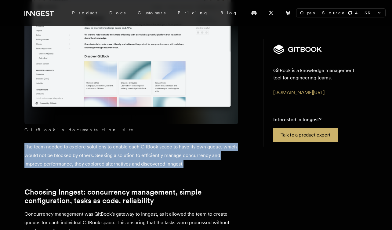
scroll to position [673, 0]
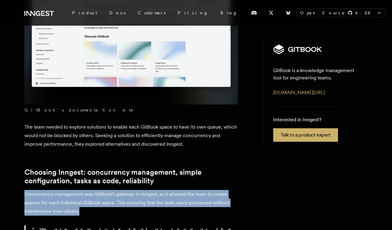
drag, startPoint x: 177, startPoint y: 154, endPoint x: 177, endPoint y: 127, distance: 26.3
click at [177, 190] on p "Concurrency management was GitBook's gateway to Inngest, as it allowed the team…" at bounding box center [131, 203] width 214 height 26
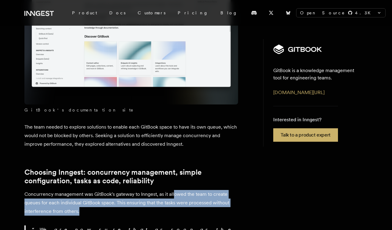
drag, startPoint x: 177, startPoint y: 152, endPoint x: 175, endPoint y: 129, distance: 23.3
click at [175, 190] on p "Concurrency management was GitBook's gateway to Inngest, as it allowed the team…" at bounding box center [131, 203] width 214 height 26
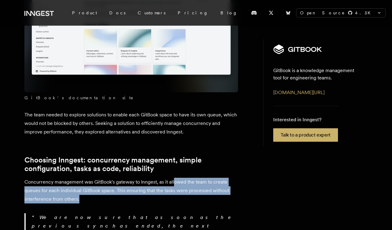
scroll to position [686, 0]
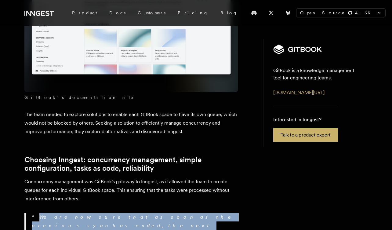
drag, startPoint x: 175, startPoint y: 172, endPoint x: 174, endPoint y: 148, distance: 23.6
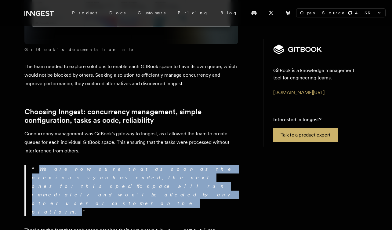
scroll to position [736, 0]
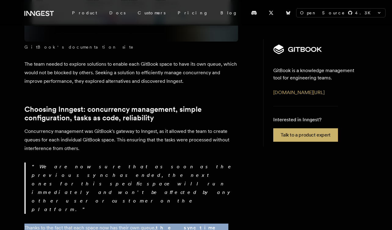
drag, startPoint x: 178, startPoint y: 156, endPoint x: 177, endPoint y: 132, distance: 23.9
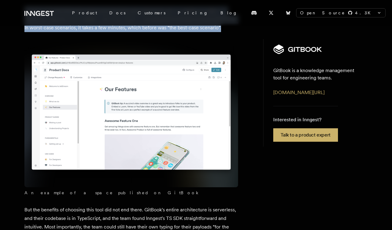
scroll to position [958, 0]
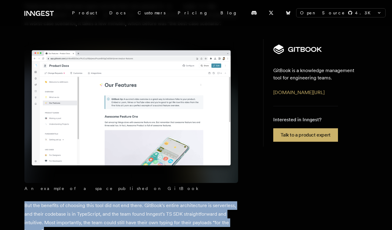
drag, startPoint x: 177, startPoint y: 140, endPoint x: 174, endPoint y: 109, distance: 31.6
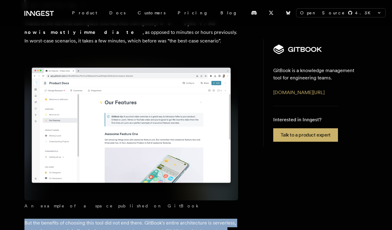
scroll to position [953, 0]
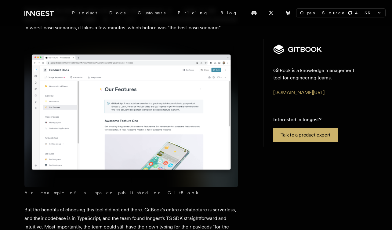
click at [171, 206] on p "But the benefits of choosing this tool did not end there. GitBook's entire arch…" at bounding box center [131, 223] width 214 height 34
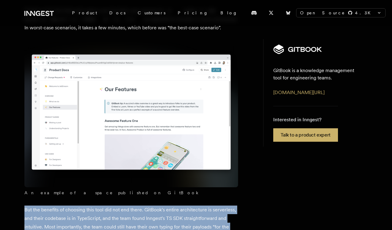
drag, startPoint x: 171, startPoint y: 151, endPoint x: 165, endPoint y: 115, distance: 36.7
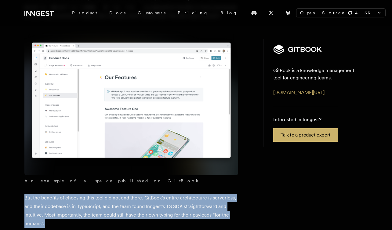
scroll to position [1001, 0]
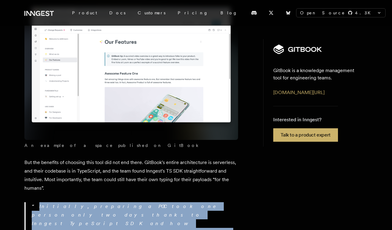
drag, startPoint x: 165, startPoint y: 150, endPoint x: 160, endPoint y: 108, distance: 42.5
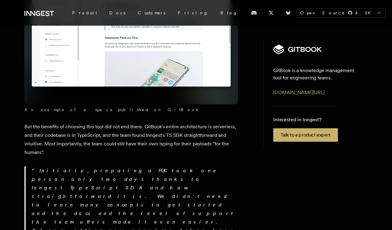
scroll to position [1035, 0]
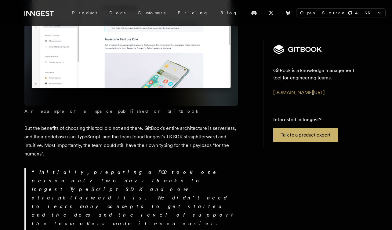
drag, startPoint x: 176, startPoint y: 142, endPoint x: 176, endPoint y: 120, distance: 22.3
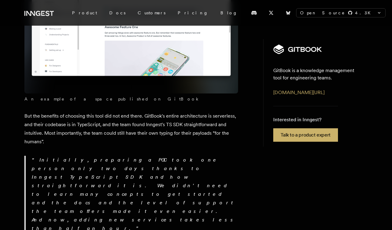
scroll to position [1049, 0]
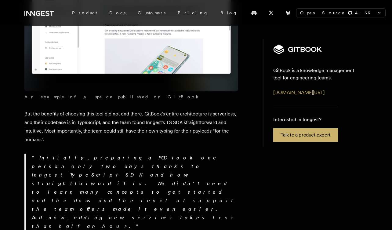
drag, startPoint x: 175, startPoint y: 151, endPoint x: 174, endPoint y: 106, distance: 45.3
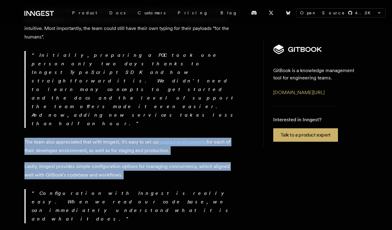
scroll to position [1154, 0]
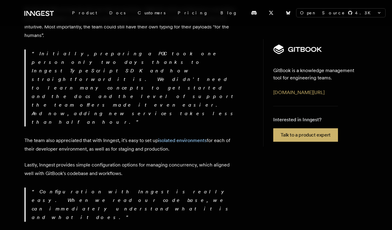
click at [173, 119] on div "GitBook is a knowledge management tool for engineering teams. It simplifies kno…" at bounding box center [131, 165] width 214 height 2281
drag, startPoint x: 173, startPoint y: 118, endPoint x: 190, endPoint y: 162, distance: 46.7
click at [190, 162] on div "GitBook is a knowledge management tool for engineering teams. It simplifies kno…" at bounding box center [131, 165] width 214 height 2281
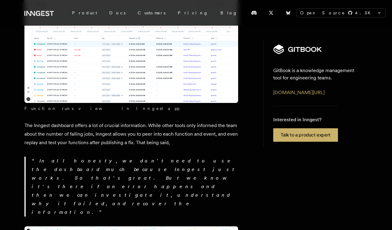
scroll to position [1670, 0]
